Goal: Contribute content: Contribute content

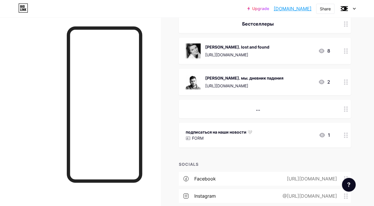
scroll to position [359, 0]
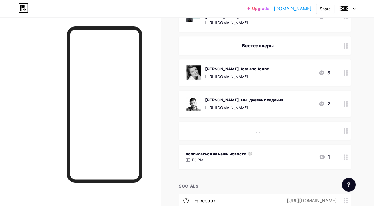
drag, startPoint x: 318, startPoint y: 51, endPoint x: 318, endPoint y: 57, distance: 5.8
click at [318, 55] on div "Бестселлеры" at bounding box center [265, 45] width 172 height 18
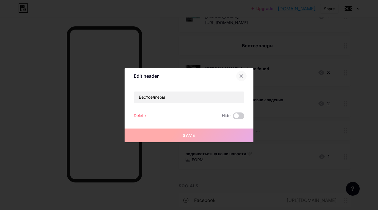
click at [240, 79] on div at bounding box center [241, 76] width 10 height 10
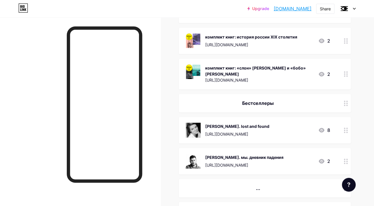
scroll to position [365, 0]
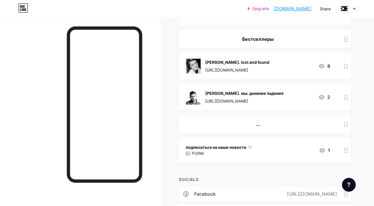
click at [345, 42] on icon at bounding box center [346, 38] width 4 height 5
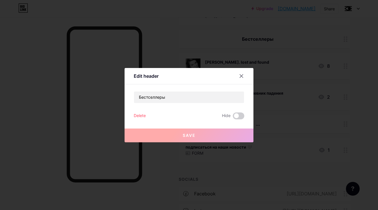
click at [139, 116] on div "Delete" at bounding box center [140, 115] width 12 height 7
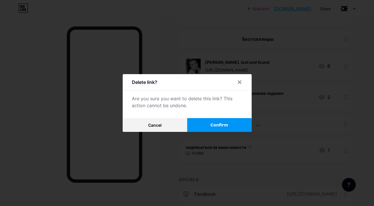
click at [208, 126] on button "Confirm" at bounding box center [219, 125] width 64 height 14
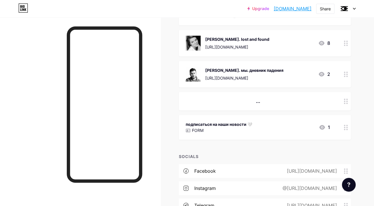
click at [344, 46] on circle at bounding box center [344, 44] width 1 height 1
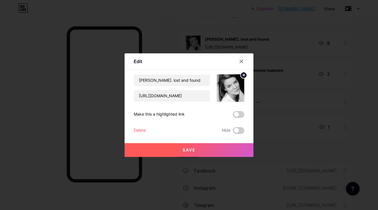
click at [142, 130] on div "Delete" at bounding box center [140, 130] width 12 height 7
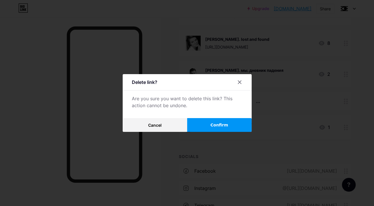
click at [212, 126] on span "Confirm" at bounding box center [219, 125] width 18 height 6
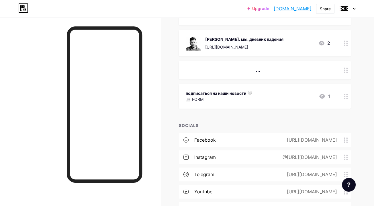
click at [342, 46] on div at bounding box center [346, 43] width 10 height 26
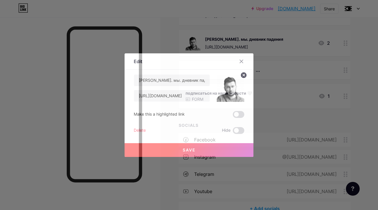
click at [137, 132] on div "Delete" at bounding box center [140, 130] width 12 height 7
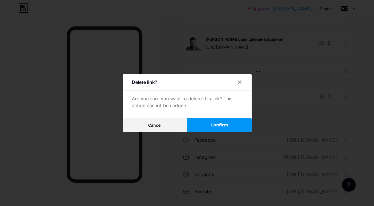
click at [210, 128] on button "Confirm" at bounding box center [219, 125] width 64 height 14
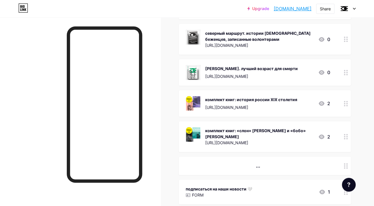
scroll to position [238, 0]
click at [347, 102] on circle at bounding box center [346, 101] width 1 height 1
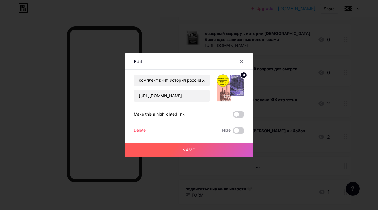
click at [141, 130] on div "Delete" at bounding box center [140, 130] width 12 height 7
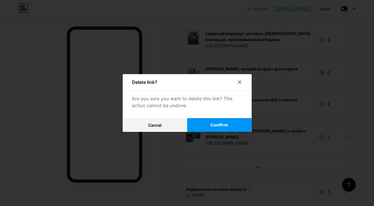
click at [234, 126] on button "Confirm" at bounding box center [219, 125] width 64 height 14
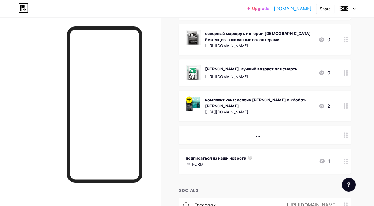
click at [343, 109] on div at bounding box center [346, 105] width 10 height 31
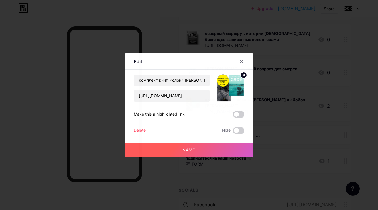
click at [141, 132] on div "Delete" at bounding box center [140, 130] width 12 height 7
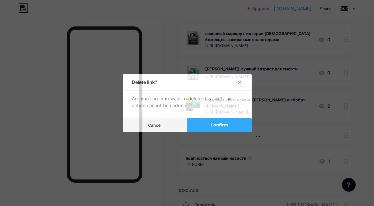
click at [214, 131] on button "Confirm" at bounding box center [219, 125] width 64 height 14
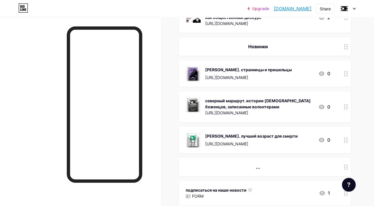
scroll to position [171, 0]
click at [195, 80] on img at bounding box center [193, 73] width 15 height 15
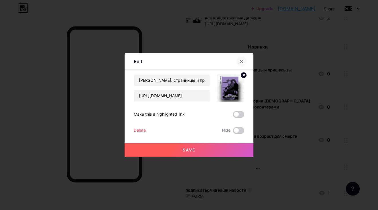
click at [240, 61] on icon at bounding box center [241, 61] width 3 height 3
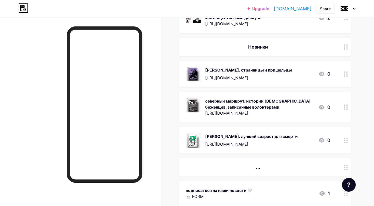
click at [237, 81] on div "[URL][DOMAIN_NAME]" at bounding box center [248, 78] width 87 height 6
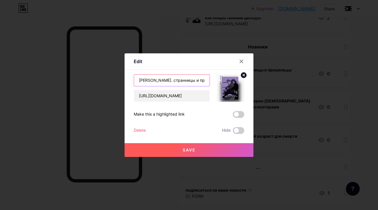
click at [197, 81] on input "[PERSON_NAME]. странницы и пришельцы" at bounding box center [172, 80] width 76 height 11
type input "[PERSON_NAME]. странники и пришельцы"
click at [198, 148] on button "Save" at bounding box center [189, 150] width 129 height 14
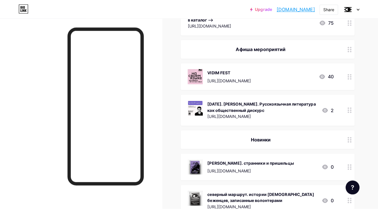
scroll to position [0, 0]
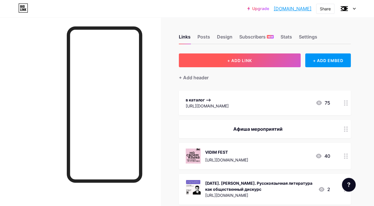
click at [265, 56] on button "+ ADD LINK" at bounding box center [240, 60] width 122 height 14
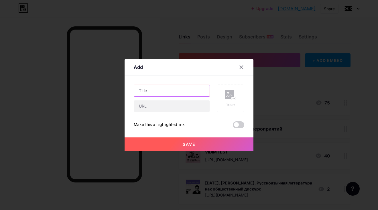
click at [180, 90] on input "text" at bounding box center [172, 90] width 76 height 11
type input "[DATE]. [GEOGRAPHIC_DATA] [PERSON_NAME]"
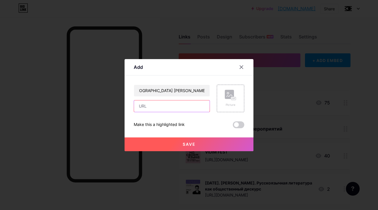
scroll to position [0, 0]
click at [179, 104] on input "text" at bounding box center [172, 105] width 76 height 11
paste input "[URL][DOMAIN_NAME]"
type input "[URL][DOMAIN_NAME]"
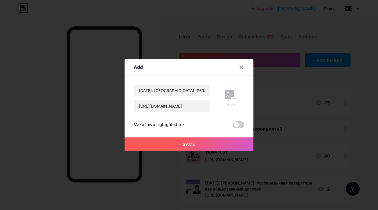
click at [225, 100] on div "Picture" at bounding box center [230, 98] width 11 height 17
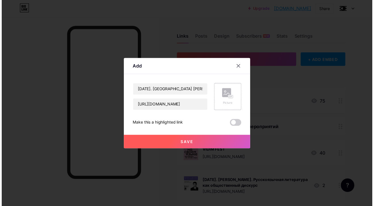
scroll to position [0, 0]
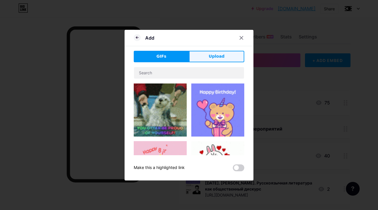
click at [208, 53] on button "Upload" at bounding box center [216, 56] width 55 height 11
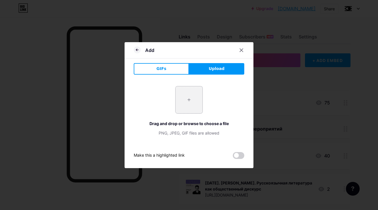
click at [190, 105] on input "file" at bounding box center [189, 99] width 27 height 27
type input "C:\fakepath\4.png"
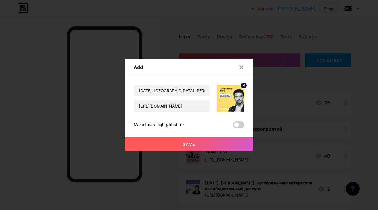
click at [243, 85] on icon at bounding box center [244, 85] width 2 height 2
click at [232, 100] on rect at bounding box center [234, 98] width 5 height 3
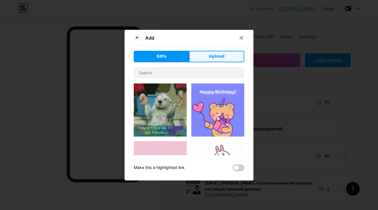
click at [209, 60] on button "Upload" at bounding box center [216, 56] width 55 height 11
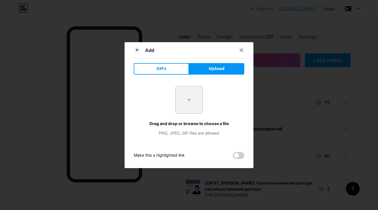
click at [192, 96] on input "file" at bounding box center [189, 99] width 27 height 27
type input "C:\fakepath\4.png"
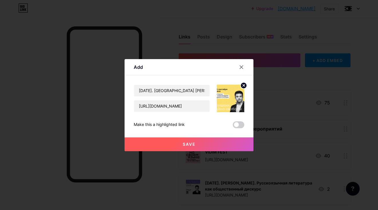
click at [243, 85] on circle at bounding box center [244, 85] width 6 height 6
click at [225, 101] on div "Picture" at bounding box center [230, 98] width 11 height 17
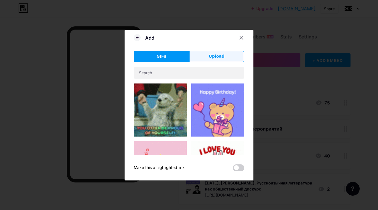
click at [217, 58] on span "Upload" at bounding box center [217, 56] width 16 height 6
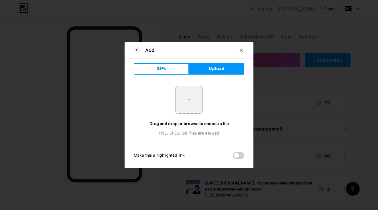
click at [190, 100] on input "file" at bounding box center [189, 99] width 27 height 27
type input "C:\fakepath\vidim_квадраты.png"
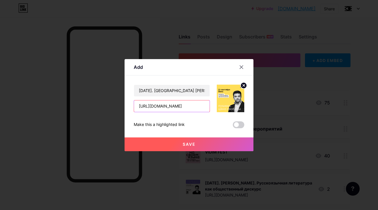
click at [193, 109] on input "[URL][DOMAIN_NAME]" at bounding box center [172, 105] width 76 height 11
click at [208, 125] on div "Make this a highlighted link" at bounding box center [189, 124] width 111 height 7
click at [208, 144] on button "Save" at bounding box center [189, 144] width 129 height 14
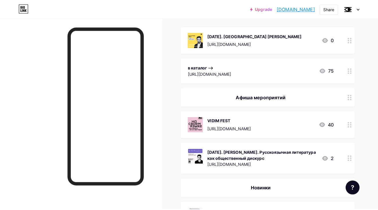
scroll to position [64, 0]
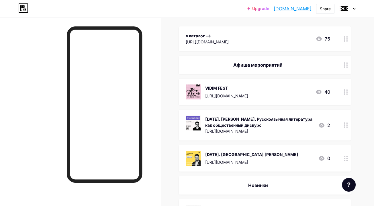
click at [246, 124] on div "[DATE]. [PERSON_NAME]. Русскоязычная литература как общественный дискурс" at bounding box center [259, 122] width 108 height 12
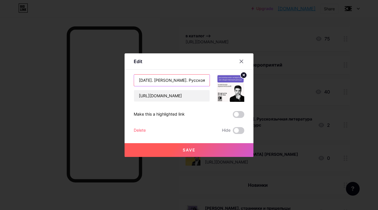
click at [164, 80] on input "[DATE]. [PERSON_NAME]. Русскоязычная литература как общественный дискурс" at bounding box center [172, 80] width 76 height 11
click at [184, 81] on input "[DATE]. [PERSON_NAME]. Русскоязычная литература как общественный дискурс" at bounding box center [172, 80] width 76 height 11
type input "[DATE]. [PERSON_NAME]. русскоязычная литература как общественный дискурс"
click at [199, 147] on button "Save" at bounding box center [189, 150] width 129 height 14
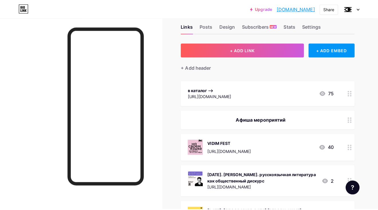
scroll to position [9, 0]
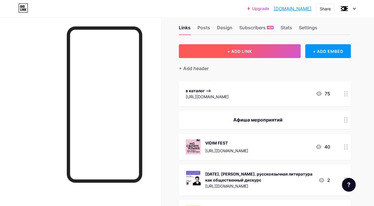
click at [244, 50] on span "+ ADD LINK" at bounding box center [239, 51] width 25 height 5
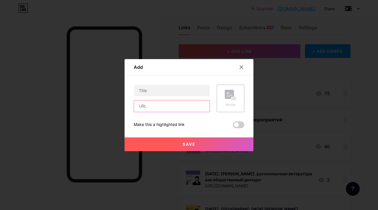
click at [171, 105] on input "text" at bounding box center [172, 105] width 76 height 11
paste input "[URL][DOMAIN_NAME]"
type input "[URL][DOMAIN_NAME]"
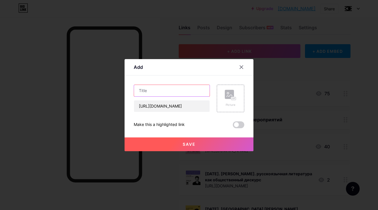
click at [176, 91] on input "text" at bounding box center [172, 90] width 76 height 11
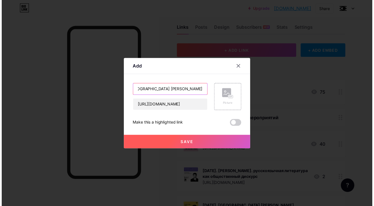
scroll to position [0, 0]
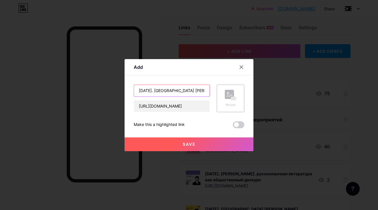
click at [162, 91] on input "[DATE]. [GEOGRAPHIC_DATA] [PERSON_NAME]" at bounding box center [172, 90] width 76 height 11
type input "[DATE], [GEOGRAPHIC_DATA] [PERSON_NAME]"
click at [228, 98] on rect at bounding box center [229, 94] width 9 height 9
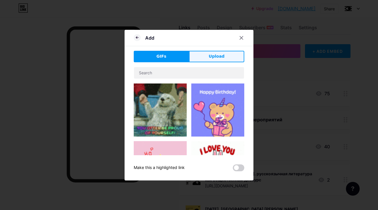
click at [211, 55] on span "Upload" at bounding box center [217, 56] width 16 height 6
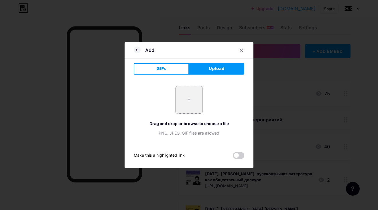
click at [187, 99] on input "file" at bounding box center [189, 99] width 27 height 27
type input "C:\fakepath\vidim_квадраты (1).png"
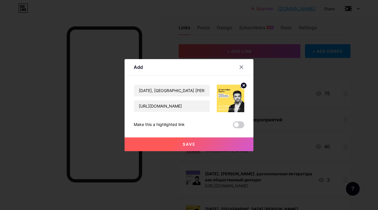
click at [200, 145] on button "Save" at bounding box center [189, 144] width 129 height 14
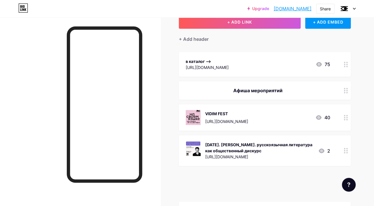
scroll to position [71, 0]
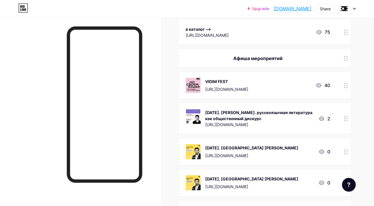
click at [268, 158] on div "[URL][DOMAIN_NAME]" at bounding box center [251, 155] width 93 height 6
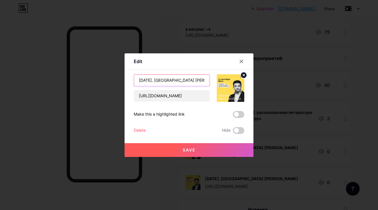
click at [162, 81] on input "[DATE]. [GEOGRAPHIC_DATA] [PERSON_NAME]" at bounding box center [172, 80] width 76 height 11
type input "[DATE], [GEOGRAPHIC_DATA] [PERSON_NAME]"
click at [178, 152] on button "Save" at bounding box center [189, 150] width 129 height 14
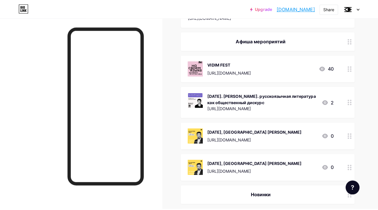
scroll to position [89, 0]
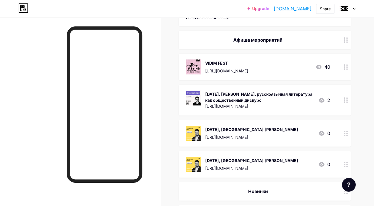
click at [250, 97] on div "[DATE]. [PERSON_NAME]. русскоязычная литература как общественный дискурс" at bounding box center [259, 97] width 108 height 12
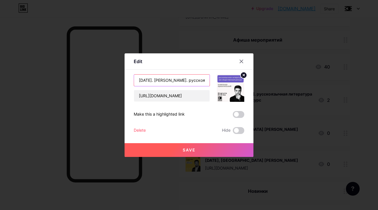
click at [157, 80] on input "[DATE]. [PERSON_NAME]. русскоязычная литература как общественный дискурс" at bounding box center [172, 80] width 76 height 11
type input "[DATE], онлайн. [PERSON_NAME]. русскоязычная литература как общественный дискурс"
click at [177, 148] on button "Save" at bounding box center [189, 150] width 129 height 14
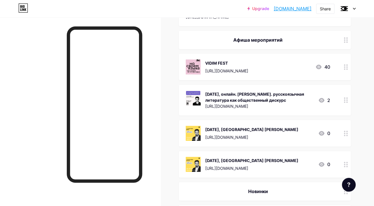
click at [263, 68] on div "VIDIM FEST [URL][DOMAIN_NAME] 40" at bounding box center [258, 66] width 144 height 15
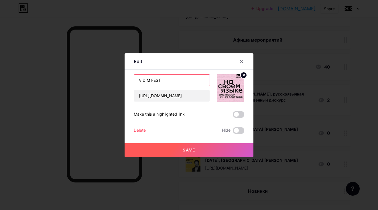
click at [164, 81] on input "VIDIM FEST" at bounding box center [172, 80] width 76 height 11
type input "VIDIM FEST. [GEOGRAPHIC_DATA] [DATE]-[DATE]"
click at [177, 147] on button "Save" at bounding box center [189, 150] width 129 height 14
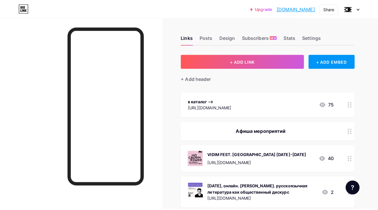
scroll to position [0, 0]
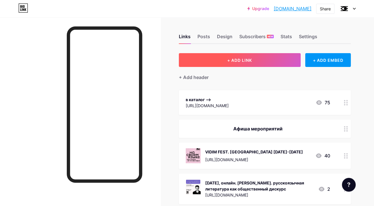
click at [238, 58] on span "+ ADD LINK" at bounding box center [239, 60] width 25 height 5
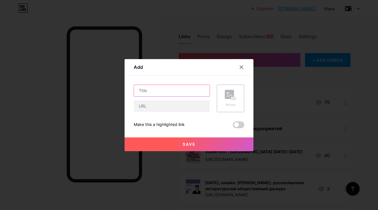
click at [176, 90] on input "text" at bounding box center [172, 90] width 76 height 11
type input "[DATE], [GEOGRAPHIC_DATA] [PERSON_NAME]"
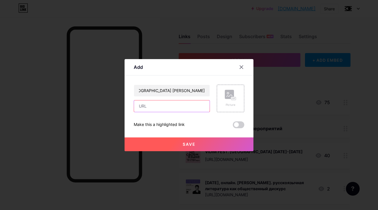
click at [176, 107] on input "text" at bounding box center [172, 105] width 76 height 11
paste input "[URL][DOMAIN_NAME]"
type input "[URL][DOMAIN_NAME]"
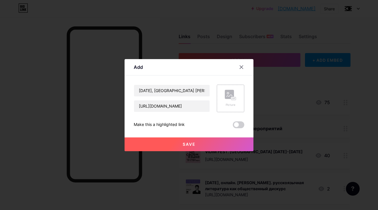
click at [225, 100] on icon at bounding box center [230, 95] width 11 height 11
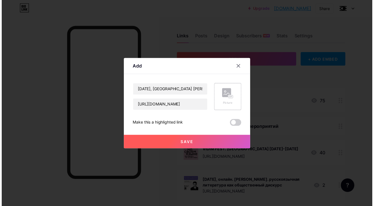
scroll to position [0, 0]
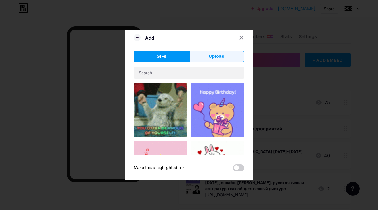
click at [202, 58] on button "Upload" at bounding box center [216, 56] width 55 height 11
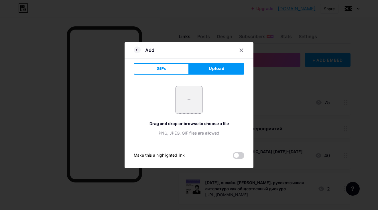
click at [183, 101] on input "file" at bounding box center [189, 99] width 27 height 27
type input "C:\fakepath\vidim_квадраты (2).png"
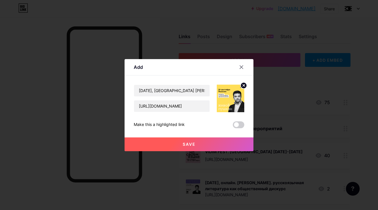
click at [219, 141] on button "Save" at bounding box center [189, 144] width 129 height 14
click at [355, 124] on div at bounding box center [189, 105] width 378 height 210
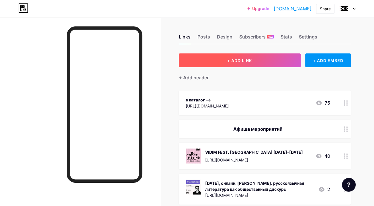
click at [249, 62] on span "+ ADD LINK" at bounding box center [239, 60] width 25 height 5
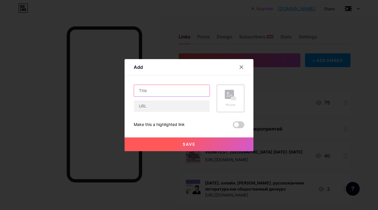
click at [172, 89] on input "text" at bounding box center [172, 90] width 76 height 11
type input "[DATE], [GEOGRAPHIC_DATA] [PERSON_NAME]"
click at [225, 97] on rect at bounding box center [229, 94] width 9 height 9
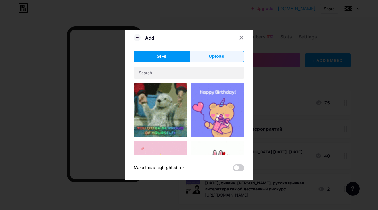
click at [216, 59] on span "Upload" at bounding box center [217, 56] width 16 height 6
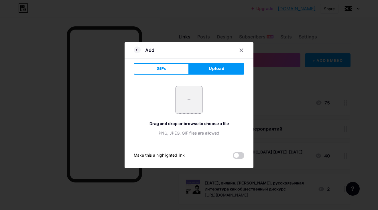
click at [185, 106] on input "file" at bounding box center [189, 99] width 27 height 27
type input "C:\fakepath\vidim_квадраты (2).png"
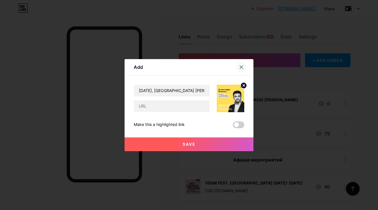
click at [240, 68] on icon at bounding box center [241, 67] width 5 height 5
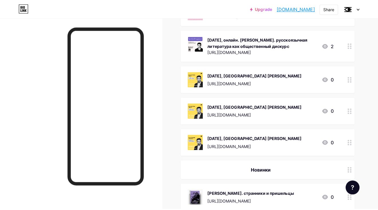
scroll to position [132, 0]
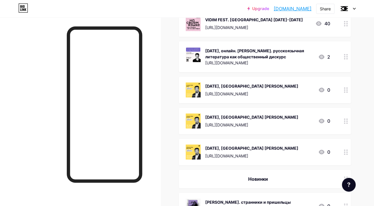
click at [262, 95] on div "[DATE], [GEOGRAPHIC_DATA] [PERSON_NAME] [URL][DOMAIN_NAME]" at bounding box center [251, 89] width 93 height 15
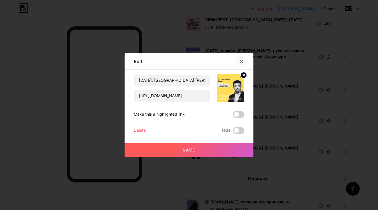
click at [241, 64] on div at bounding box center [241, 61] width 10 height 10
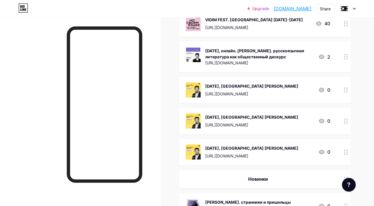
click at [287, 97] on div "[URL][DOMAIN_NAME]" at bounding box center [251, 94] width 93 height 6
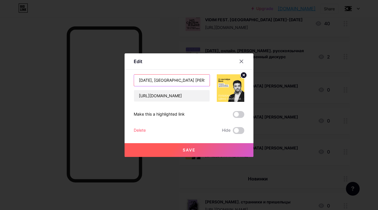
click at [179, 85] on input "[DATE], [GEOGRAPHIC_DATA] [PERSON_NAME]" at bounding box center [172, 80] width 76 height 11
click at [174, 81] on input "[DATE], [GEOGRAPHIC_DATA] [PERSON_NAME]" at bounding box center [172, 80] width 76 height 11
type input "[DATE], [GEOGRAPHIC_DATA] [PERSON_NAME]: цена свободы. встреча с [PERSON_NAME]"
click at [197, 152] on button "Save" at bounding box center [189, 150] width 129 height 14
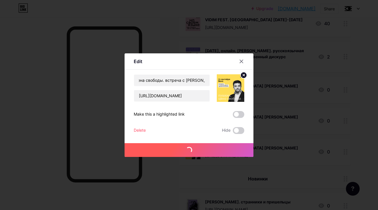
scroll to position [0, 0]
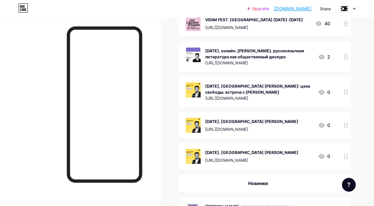
click at [240, 124] on div "[DATE], [GEOGRAPHIC_DATA] [PERSON_NAME]" at bounding box center [251, 121] width 93 height 6
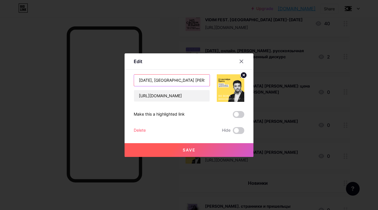
click at [177, 80] on input "[DATE], [GEOGRAPHIC_DATA] [PERSON_NAME]" at bounding box center [172, 80] width 76 height 11
type input "[DATE], [GEOGRAPHIC_DATA] во всем виноват поэт. встреча с [PERSON_NAME]"
click at [200, 150] on button "Save" at bounding box center [189, 150] width 129 height 14
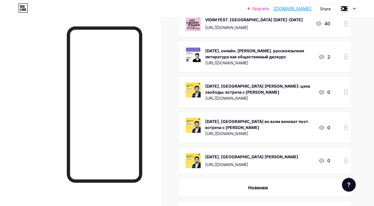
click at [297, 95] on div "[DATE], [GEOGRAPHIC_DATA] [PERSON_NAME]: цена свободы. встреча с [PERSON_NAME]" at bounding box center [259, 89] width 108 height 12
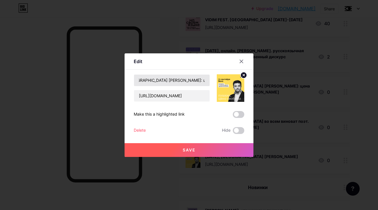
scroll to position [0, 27]
click at [193, 80] on input "[DATE], [GEOGRAPHIC_DATA] [PERSON_NAME]: цена свободы. встреча с [PERSON_NAME]" at bounding box center [172, 80] width 76 height 11
click at [240, 61] on icon at bounding box center [241, 61] width 3 height 3
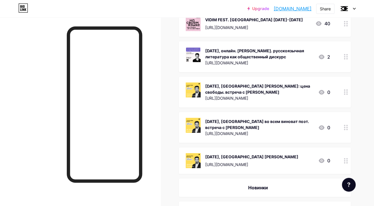
click at [276, 91] on div "[DATE], [GEOGRAPHIC_DATA] [PERSON_NAME]: цена свободы. встреча с [PERSON_NAME]" at bounding box center [259, 89] width 108 height 12
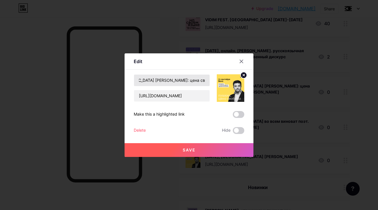
scroll to position [0, 40]
click at [181, 80] on input "[DATE], [GEOGRAPHIC_DATA] [PERSON_NAME]: цена свободы. встреча с [PERSON_NAME]" at bounding box center [172, 80] width 76 height 11
click at [192, 153] on button "Save" at bounding box center [189, 150] width 129 height 14
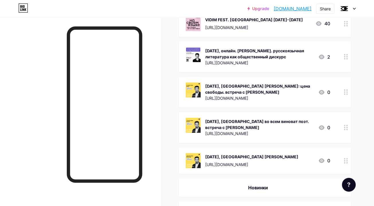
click at [252, 159] on div "[DATE], [GEOGRAPHIC_DATA] [PERSON_NAME]" at bounding box center [251, 156] width 93 height 6
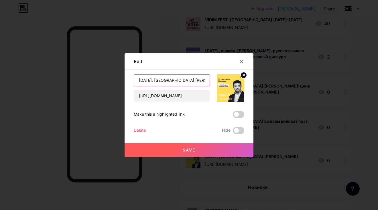
click at [181, 81] on input "[DATE], [GEOGRAPHIC_DATA] [PERSON_NAME]" at bounding box center [172, 80] width 76 height 11
type input "[DATE], [GEOGRAPHIC_DATA]. живой [PERSON_NAME]. встреча с [PERSON_NAME]"
click at [175, 150] on button "Save" at bounding box center [189, 150] width 129 height 14
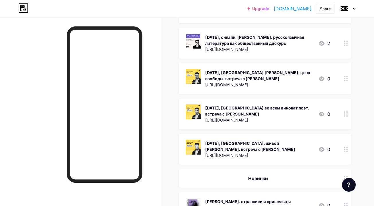
scroll to position [139, 0]
